Goal: Information Seeking & Learning: Understand process/instructions

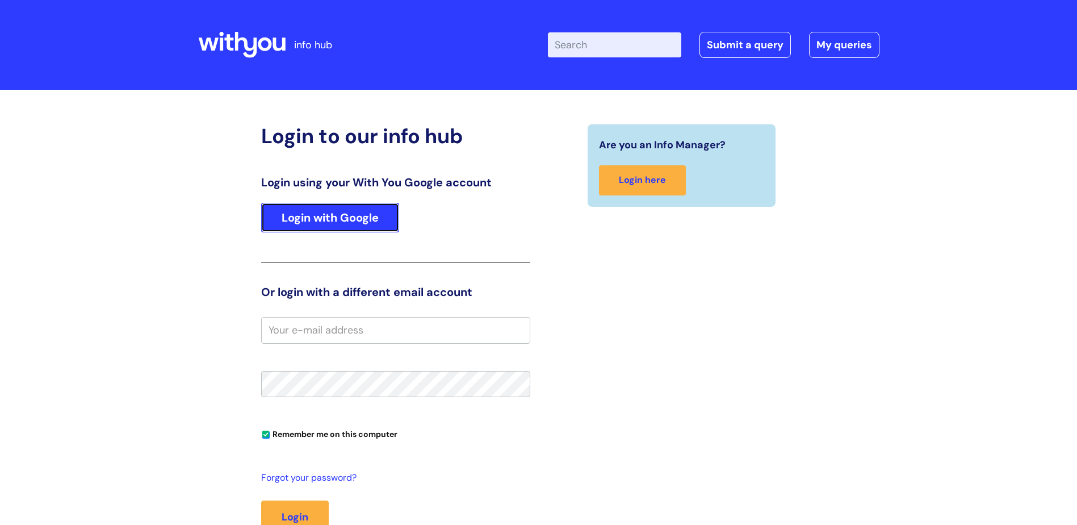
click at [329, 219] on link "Login with Google" at bounding box center [330, 218] width 138 height 30
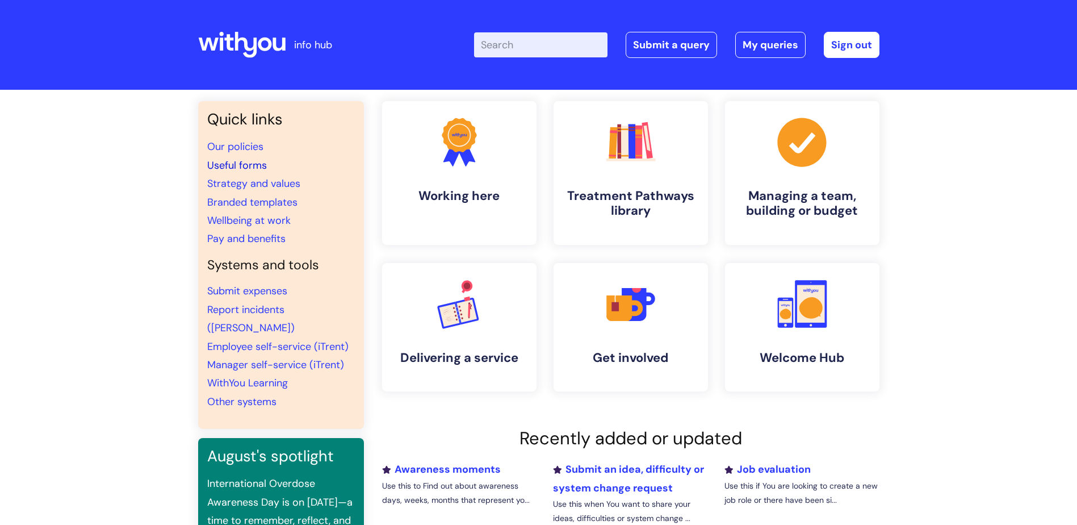
click at [250, 164] on link "Useful forms" at bounding box center [237, 165] width 60 height 14
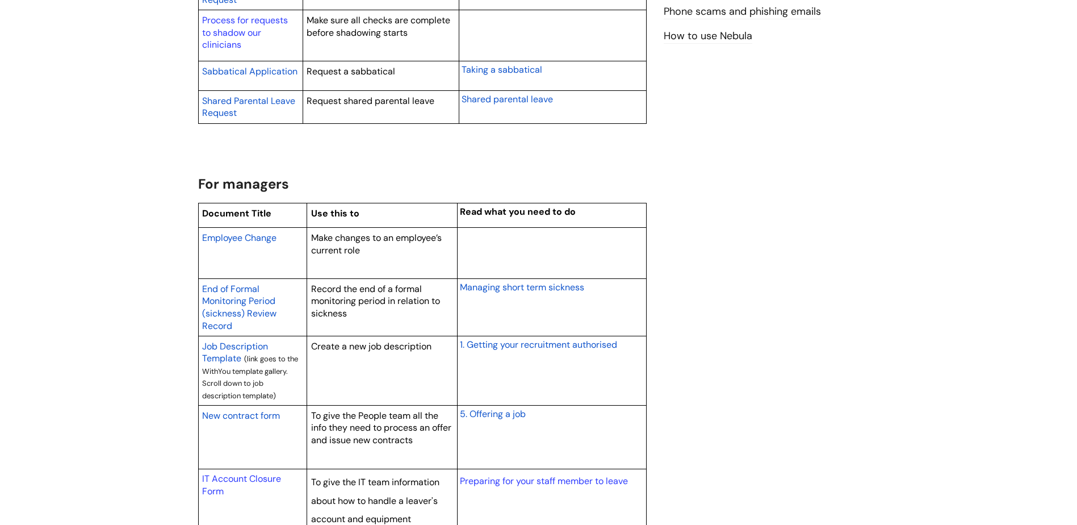
scroll to position [795, 0]
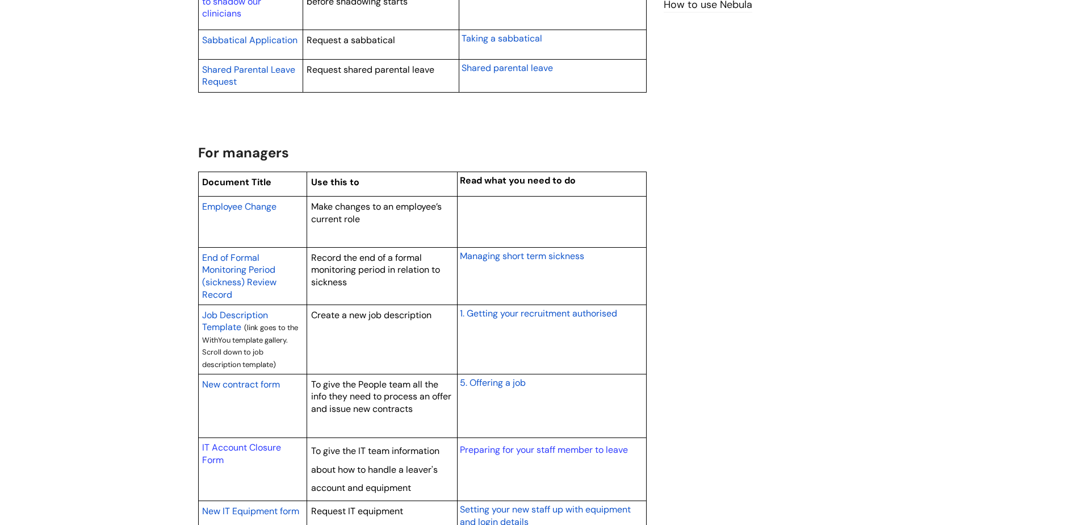
click at [531, 314] on span "1. Getting your recruitment authorised" at bounding box center [538, 313] width 157 height 12
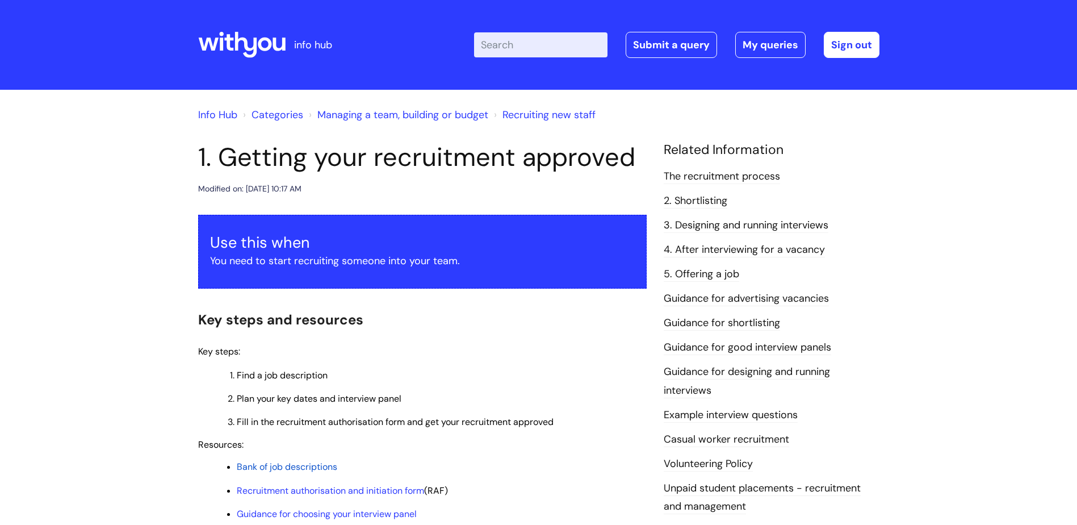
click at [528, 44] on input "Enter your search term here..." at bounding box center [540, 44] width 133 height 25
click at [531, 43] on input "raf" at bounding box center [540, 44] width 133 height 25
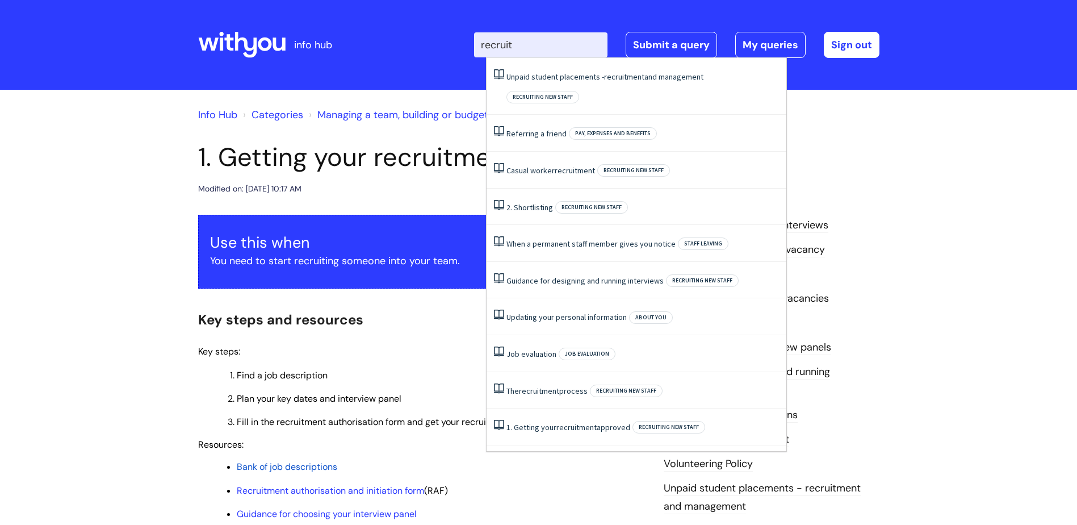
type input "recruit"
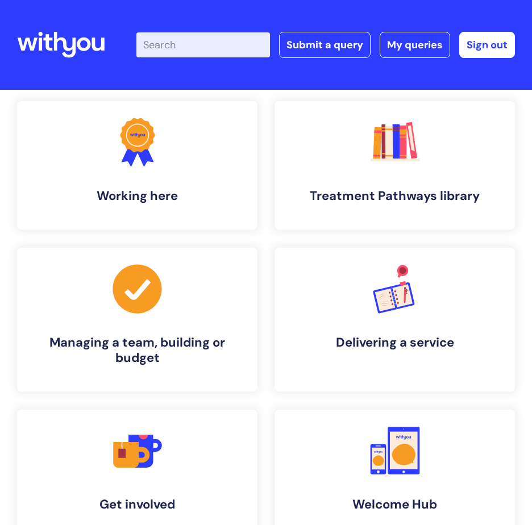
click at [194, 48] on input "Enter your search term here..." at bounding box center [202, 44] width 133 height 25
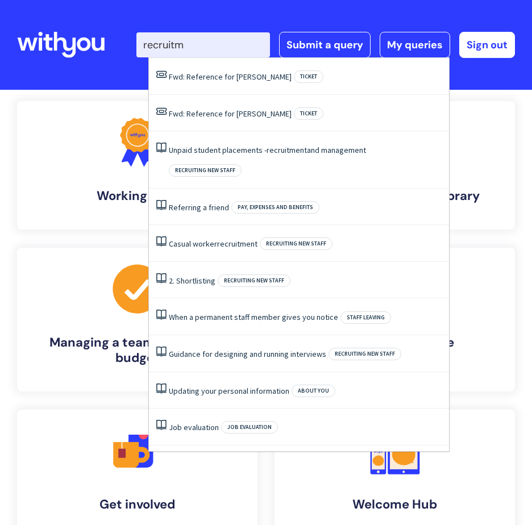
type input "recruitme"
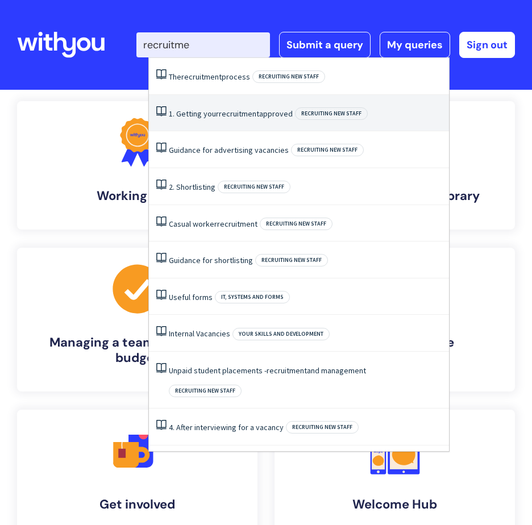
click at [221, 118] on span "recruitment" at bounding box center [239, 113] width 40 height 10
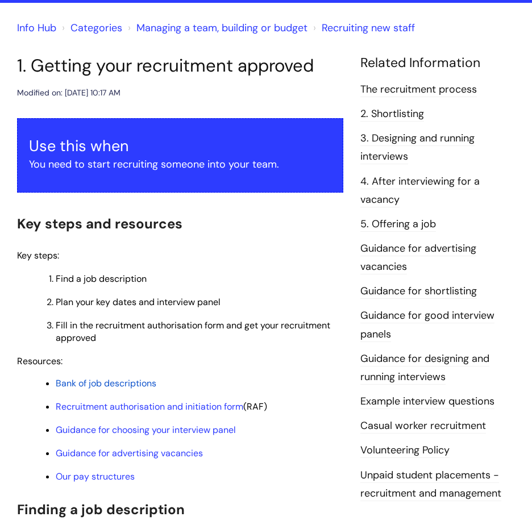
scroll to position [114, 0]
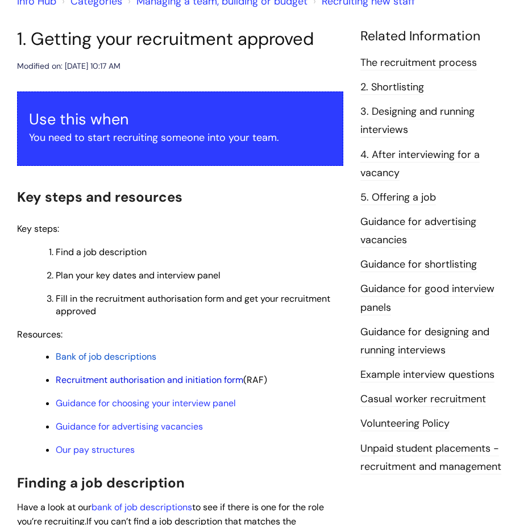
click at [161, 377] on link "Recruitment authorisation and initiation form" at bounding box center [149, 380] width 187 height 12
